Goal: Information Seeking & Learning: Learn about a topic

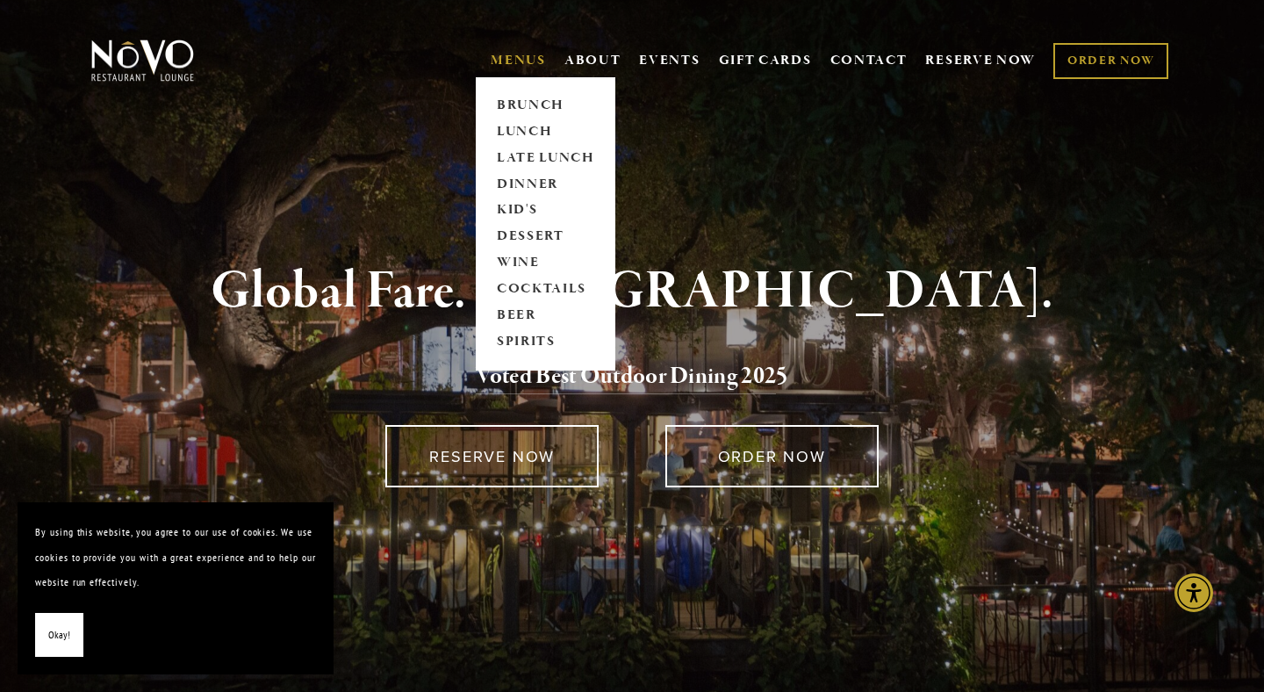
click at [509, 55] on link "MENUS" at bounding box center [518, 61] width 55 height 18
click at [528, 180] on link "DINNER" at bounding box center [546, 184] width 110 height 26
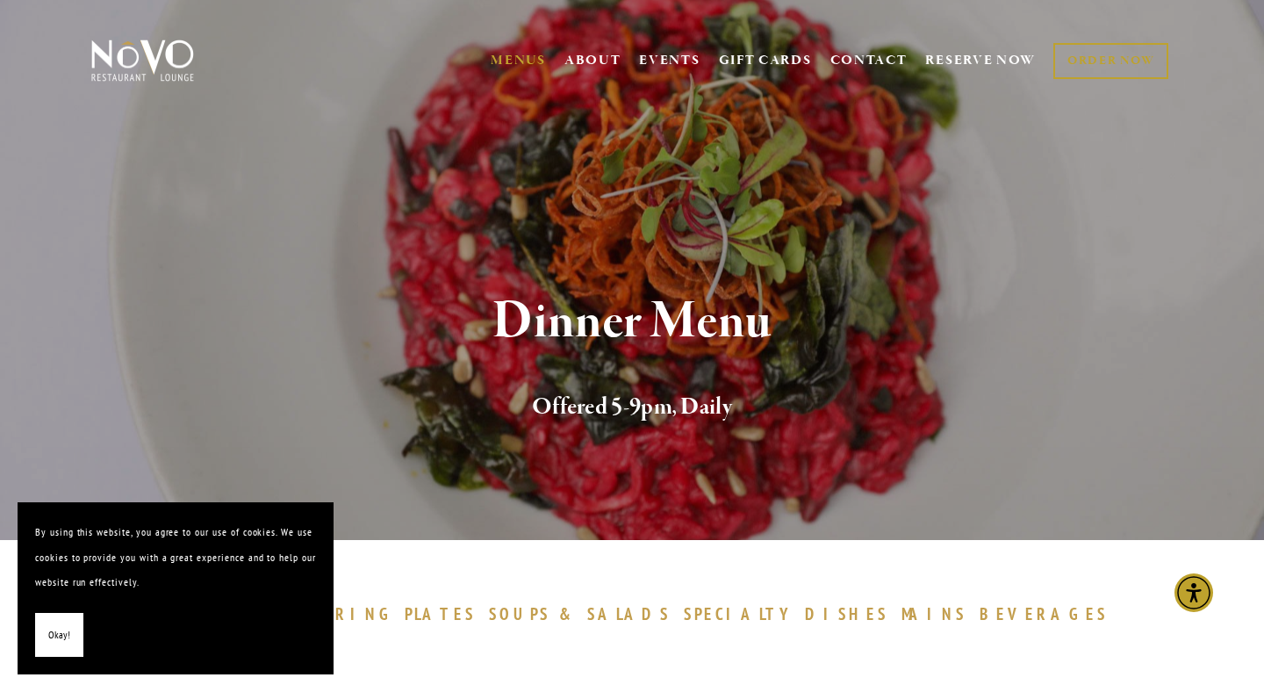
click at [68, 640] on button "Okay!" at bounding box center [59, 635] width 48 height 45
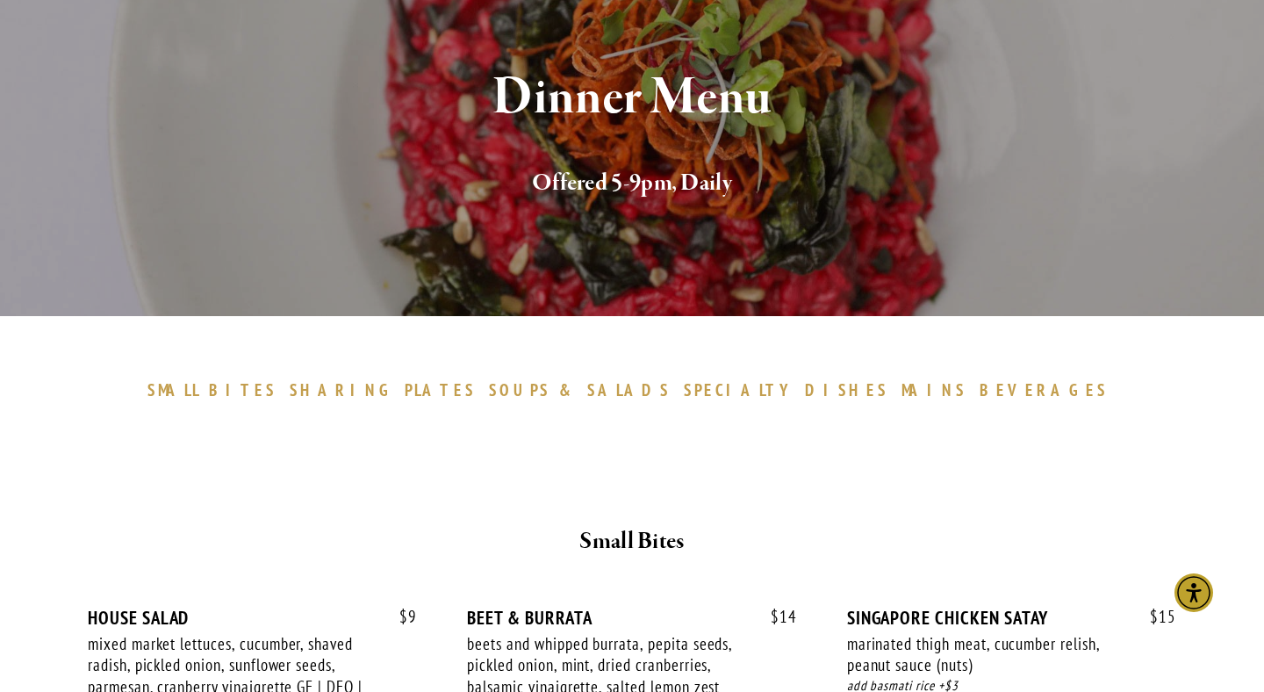
scroll to position [209, 0]
